Goal: Download file/media

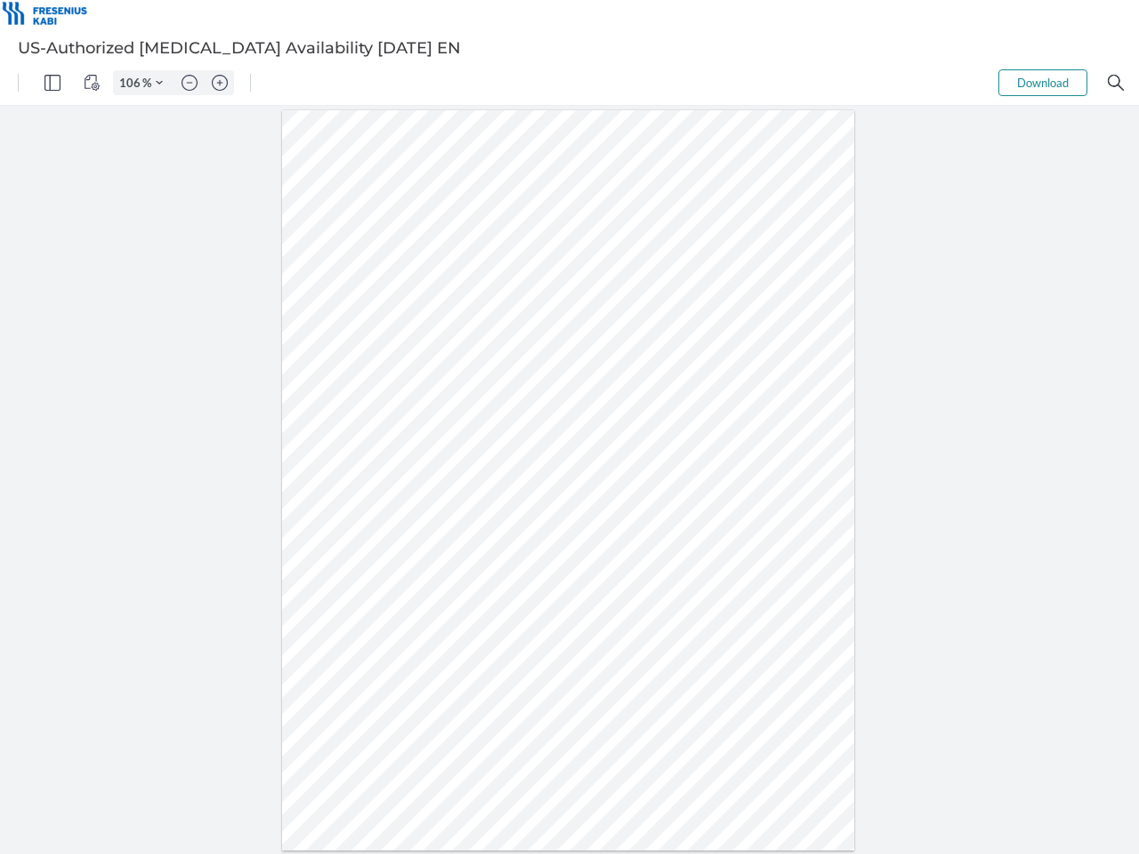
click at [53, 83] on img "Panel" at bounding box center [52, 83] width 16 height 16
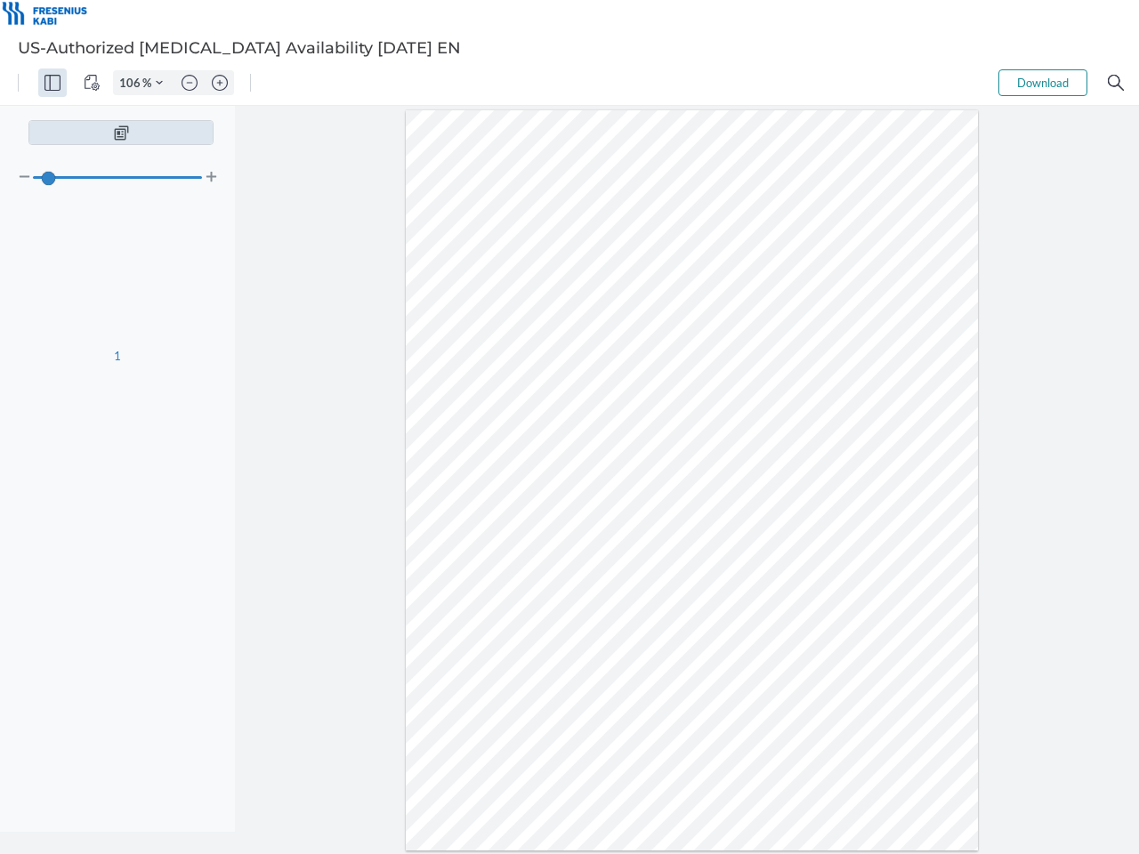
click at [92, 83] on img "View Controls" at bounding box center [92, 83] width 16 height 16
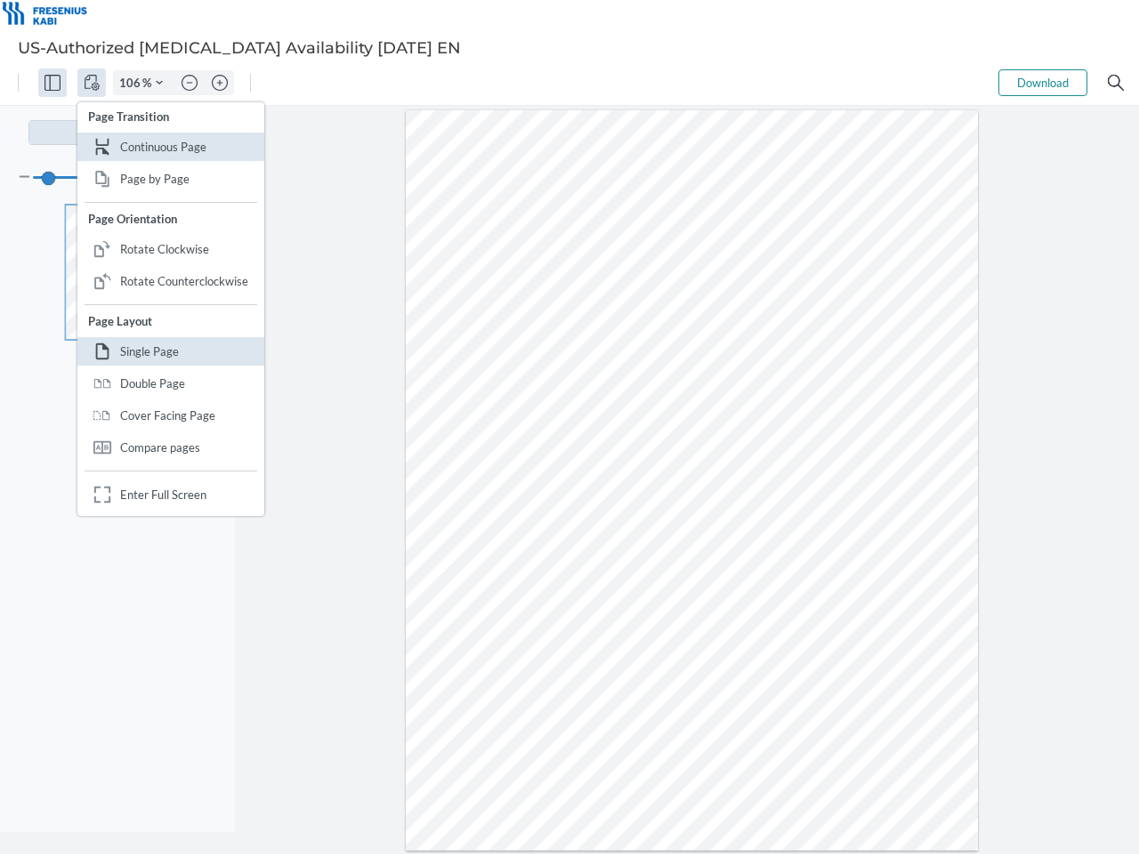
click at [133, 83] on input "106" at bounding box center [128, 83] width 28 height 16
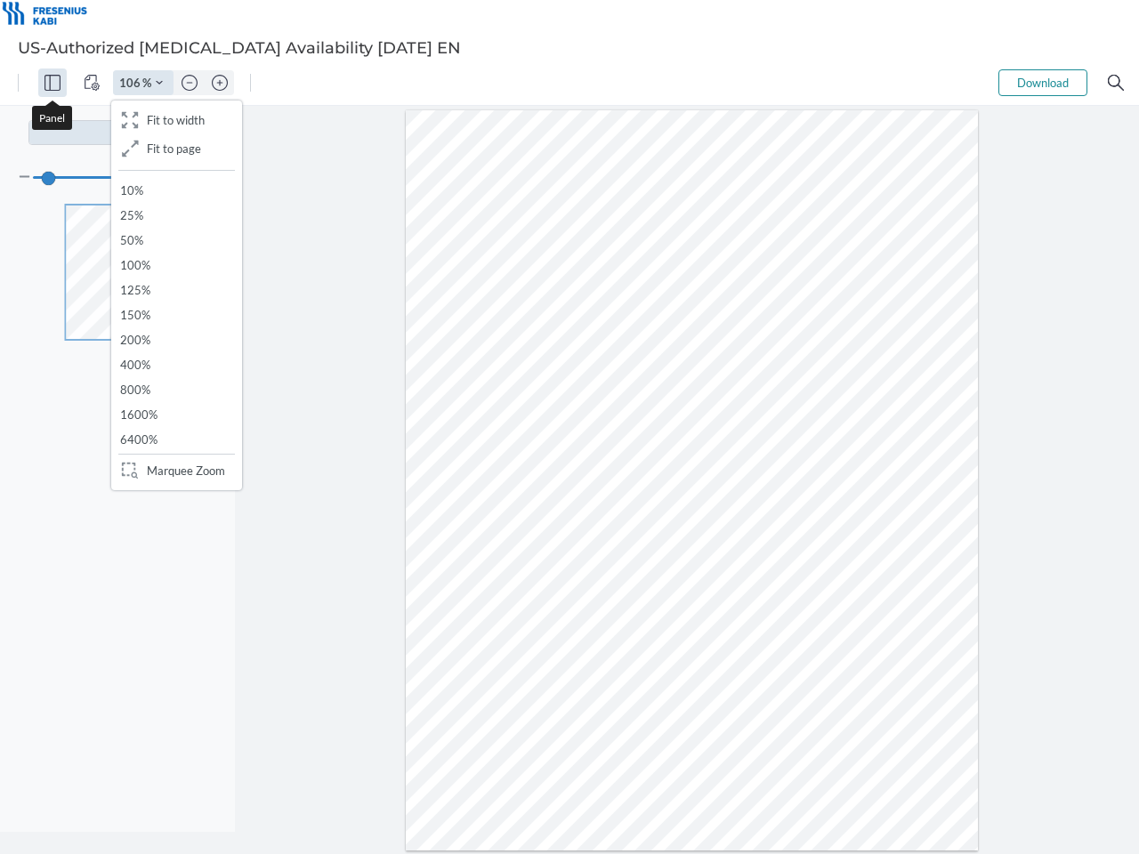
click at [159, 83] on img "Zoom Controls" at bounding box center [159, 82] width 7 height 7
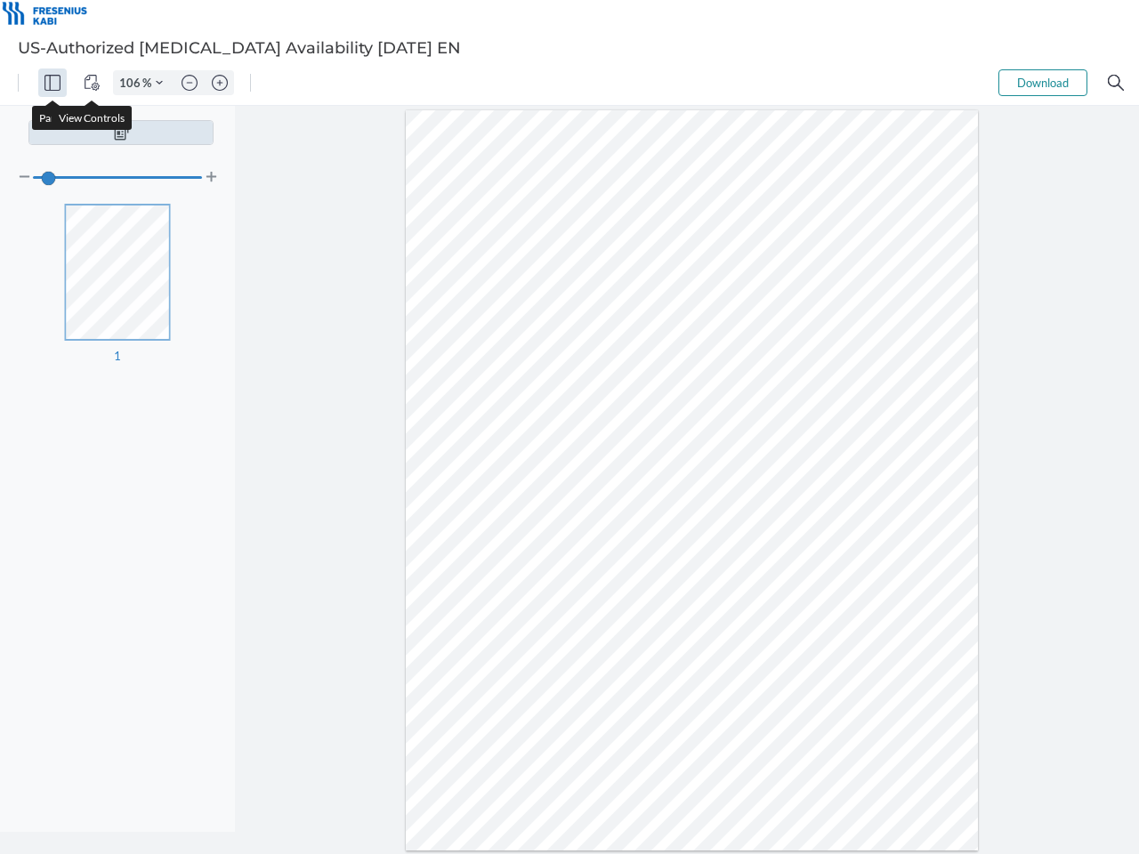
click at [190, 83] on img "Zoom out" at bounding box center [190, 83] width 16 height 16
click at [220, 83] on img "Zoom in" at bounding box center [220, 83] width 16 height 16
type input "106"
click at [1043, 83] on button "Download" at bounding box center [1042, 82] width 89 height 27
click at [1116, 83] on img "Search" at bounding box center [1116, 83] width 16 height 16
